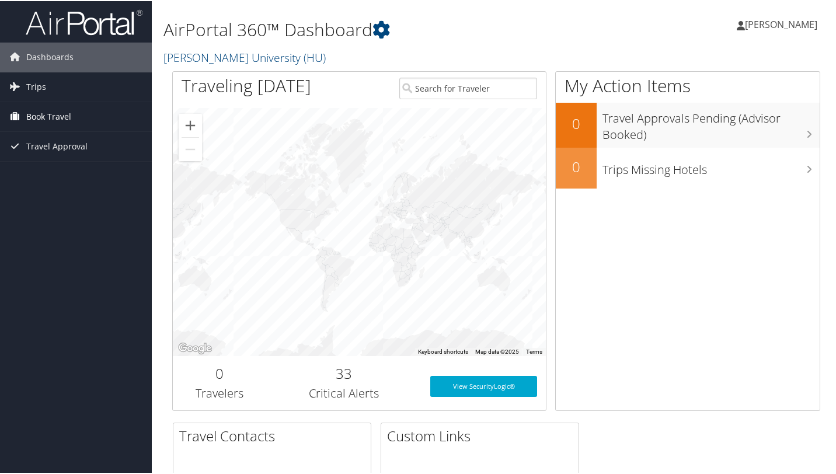
click at [73, 113] on link "Book Travel" at bounding box center [76, 115] width 152 height 29
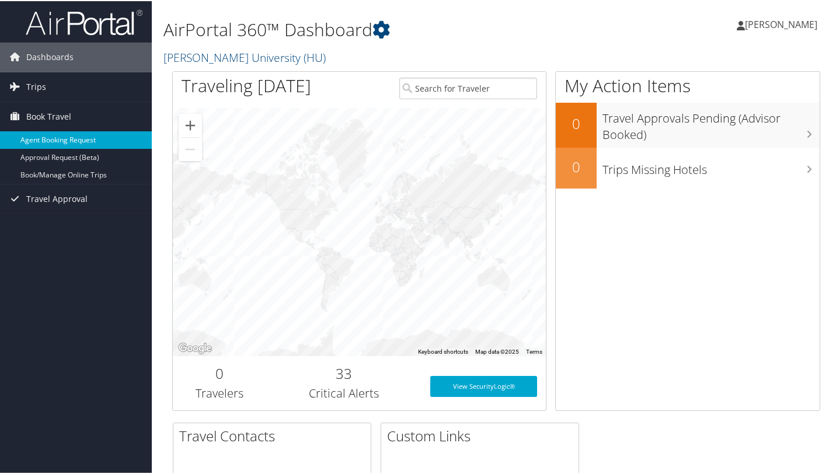
click at [75, 144] on link "Agent Booking Request" at bounding box center [76, 139] width 152 height 18
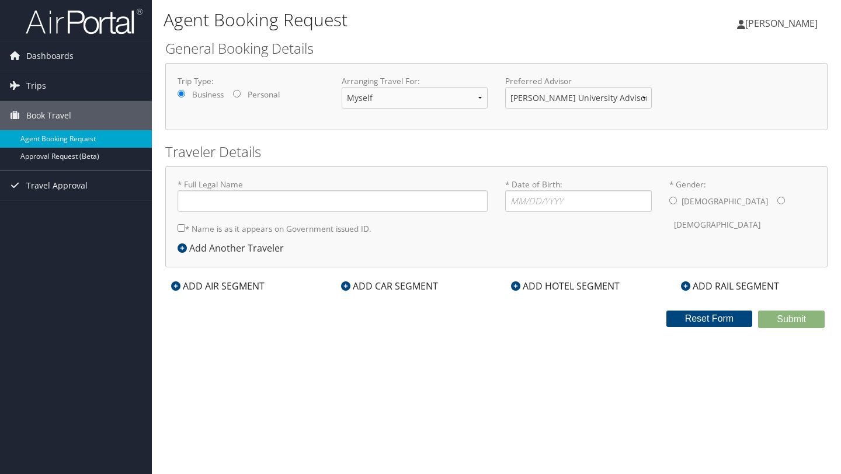
type input "Alvina Chinenye Okafor"
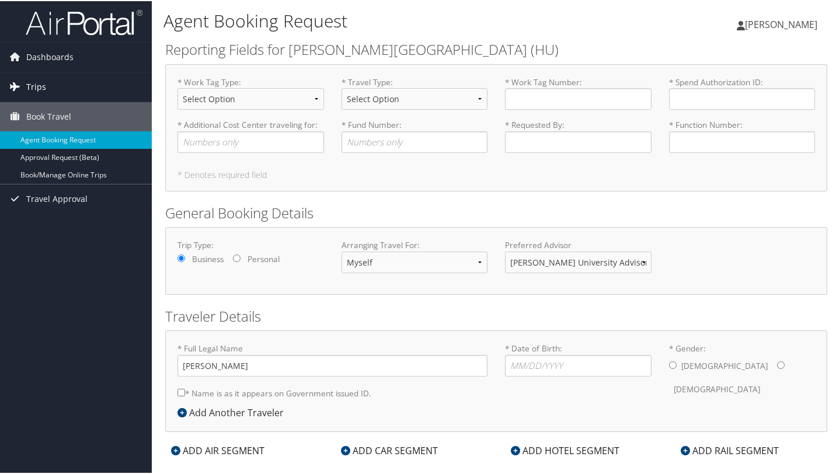
click at [50, 85] on link "Trips" at bounding box center [76, 85] width 152 height 29
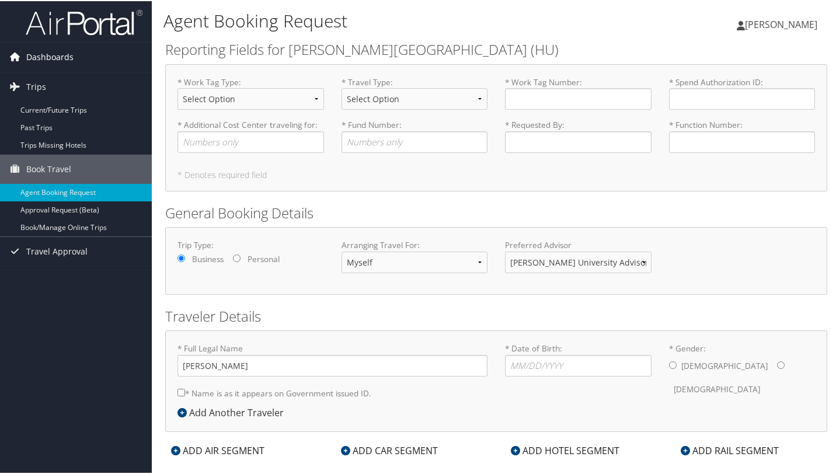
click at [55, 54] on span "Dashboards" at bounding box center [49, 55] width 47 height 29
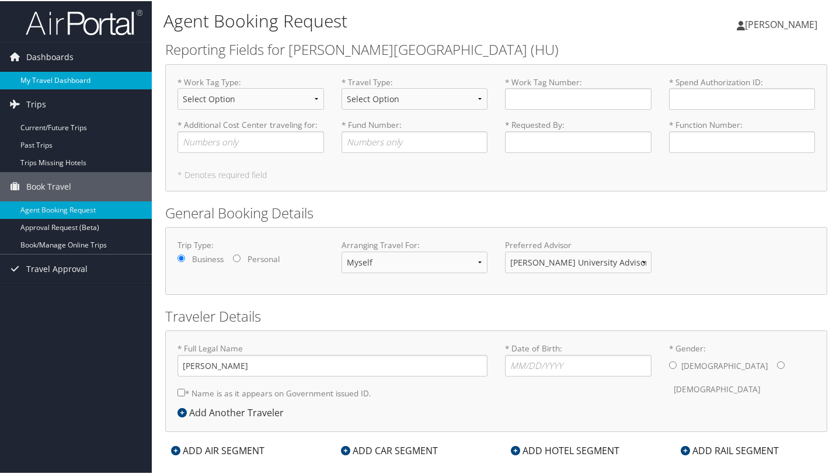
click at [46, 74] on link "My Travel Dashboard" at bounding box center [76, 80] width 152 height 18
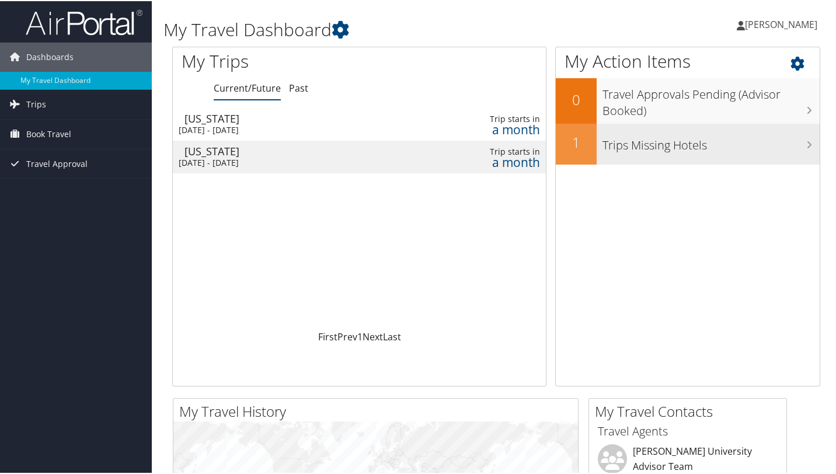
click at [604, 151] on h3 "Trips Missing Hotels" at bounding box center [711, 141] width 217 height 22
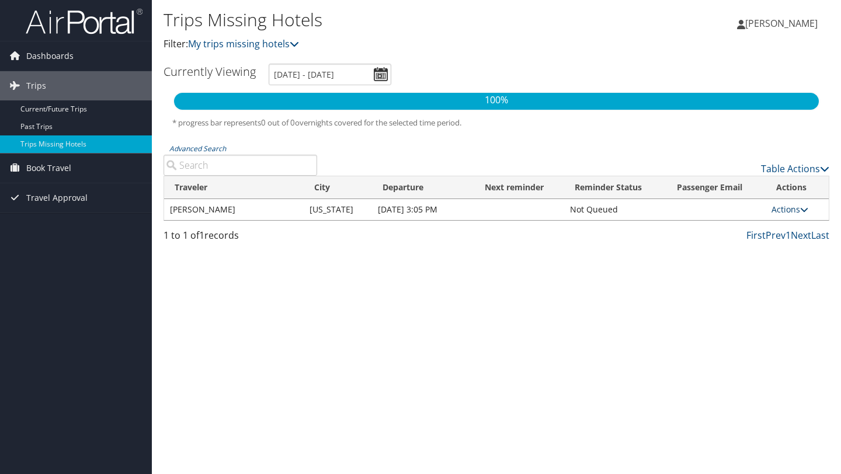
click at [805, 209] on icon at bounding box center [804, 210] width 8 height 8
click at [88, 54] on link "Dashboards" at bounding box center [76, 55] width 152 height 29
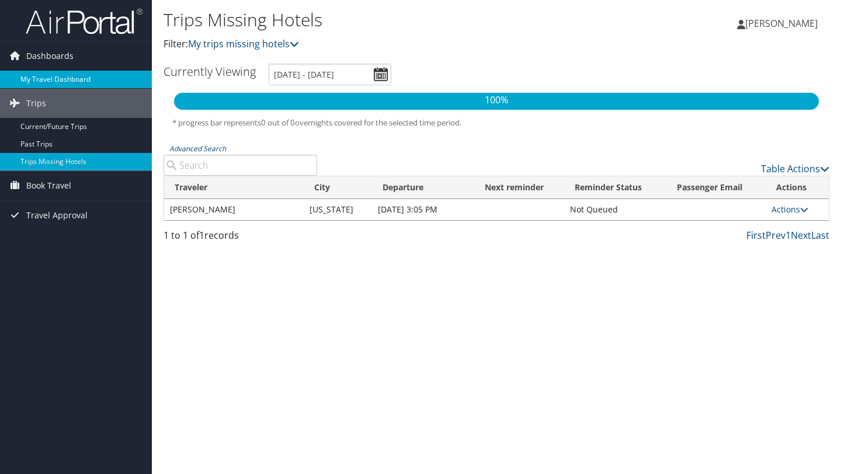
click at [51, 86] on link "My Travel Dashboard" at bounding box center [76, 80] width 152 height 18
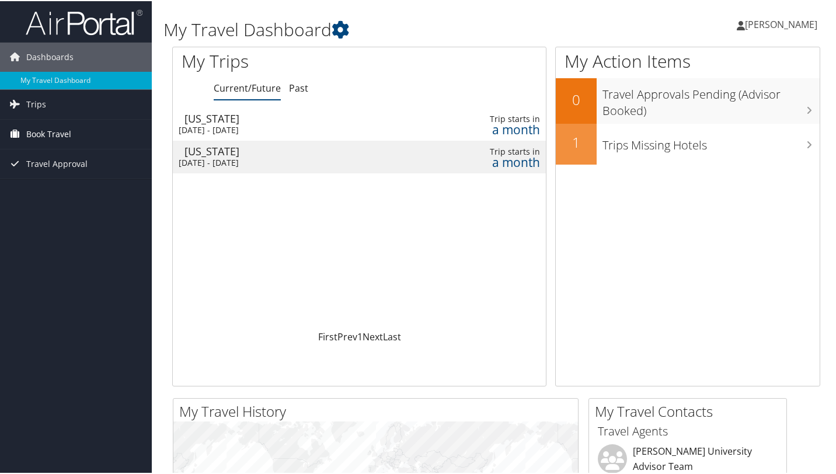
click at [84, 128] on link "Book Travel" at bounding box center [76, 133] width 152 height 29
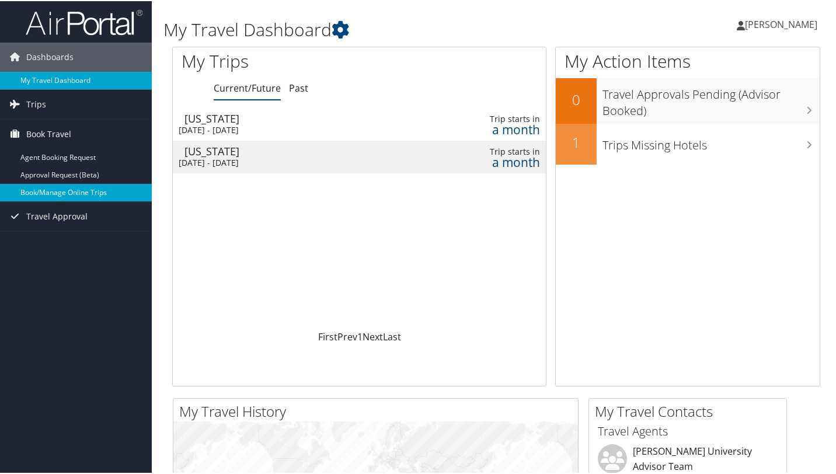
click at [62, 189] on link "Book/Manage Online Trips" at bounding box center [76, 192] width 152 height 18
